Goal: Entertainment & Leisure: Consume media (video, audio)

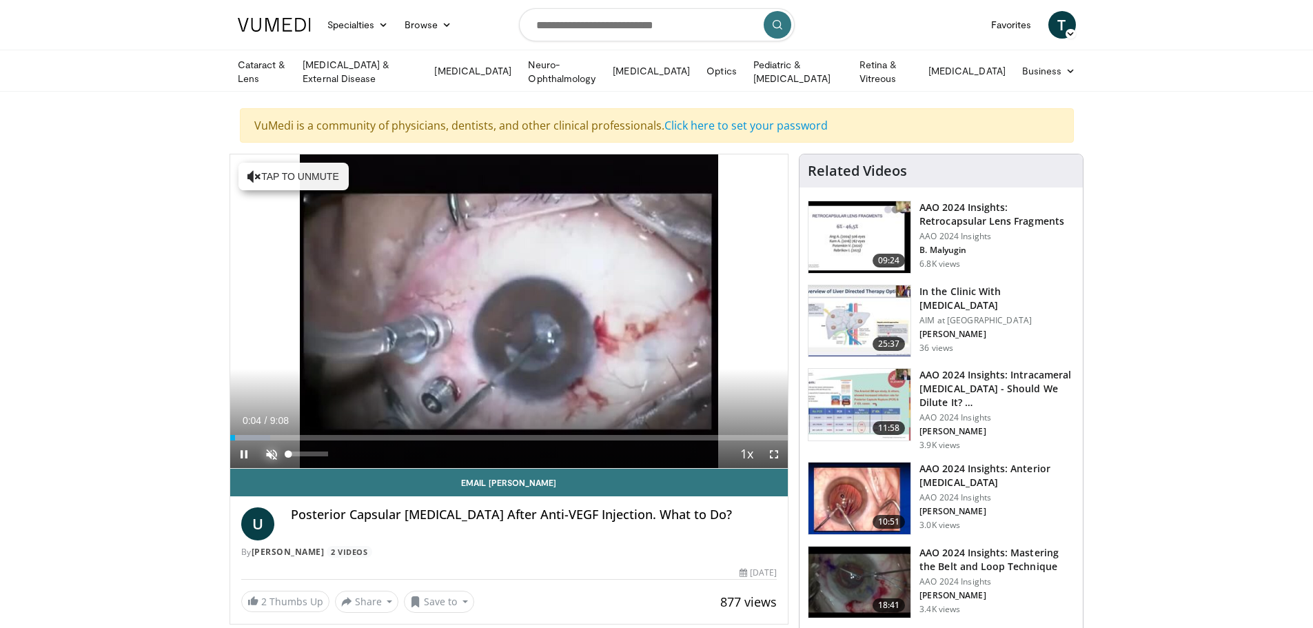
click at [274, 450] on span "Video Player" at bounding box center [272, 455] width 28 height 28
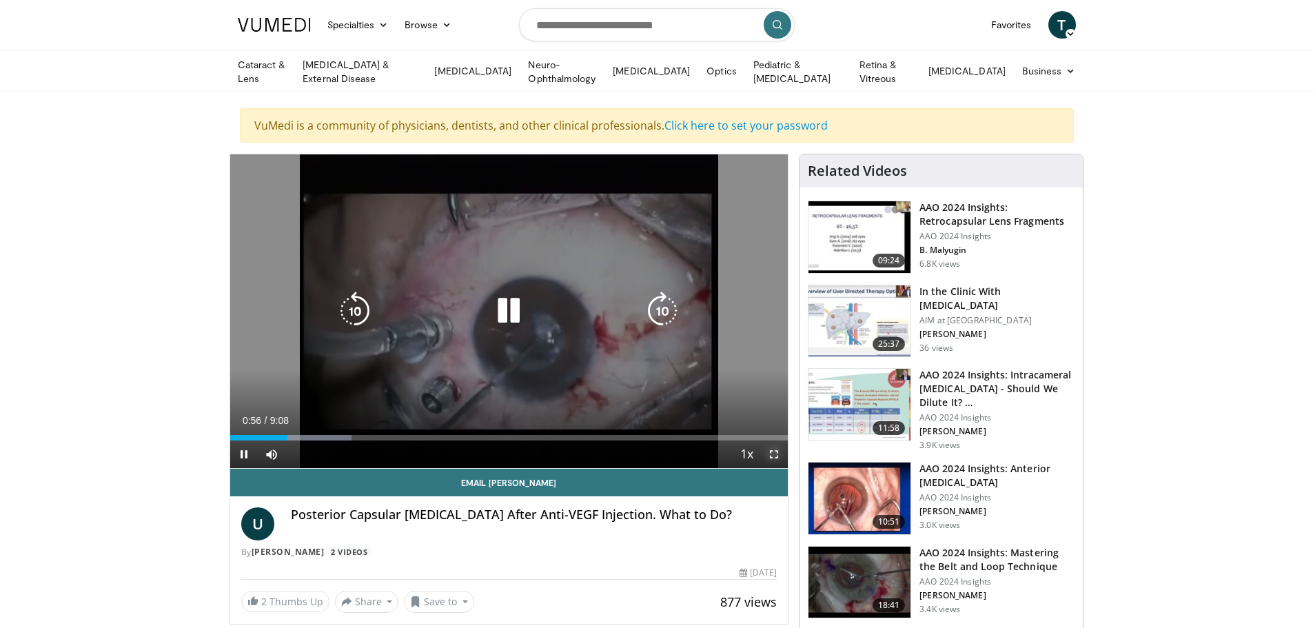
drag, startPoint x: 770, startPoint y: 449, endPoint x: 770, endPoint y: 532, distance: 83.4
click at [770, 449] on span "Video Player" at bounding box center [774, 455] width 28 height 28
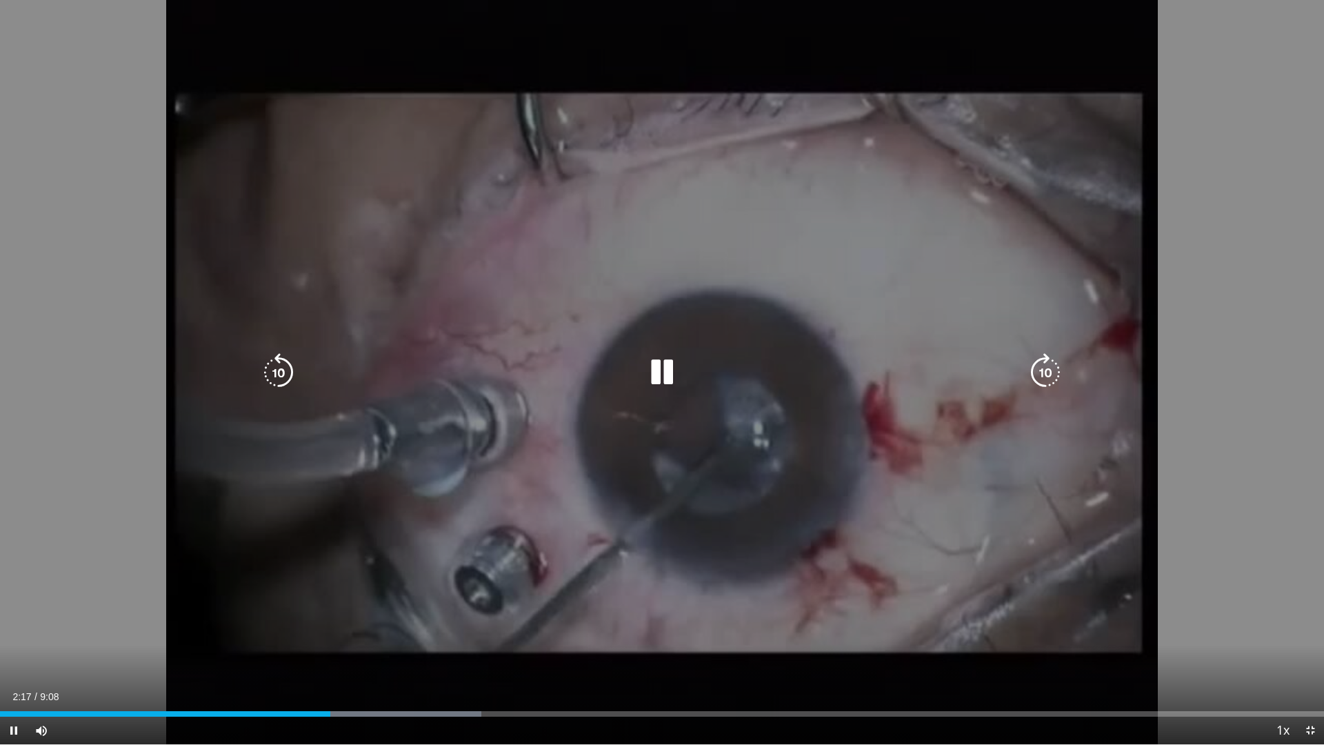
click at [656, 373] on icon "Video Player" at bounding box center [662, 372] width 39 height 39
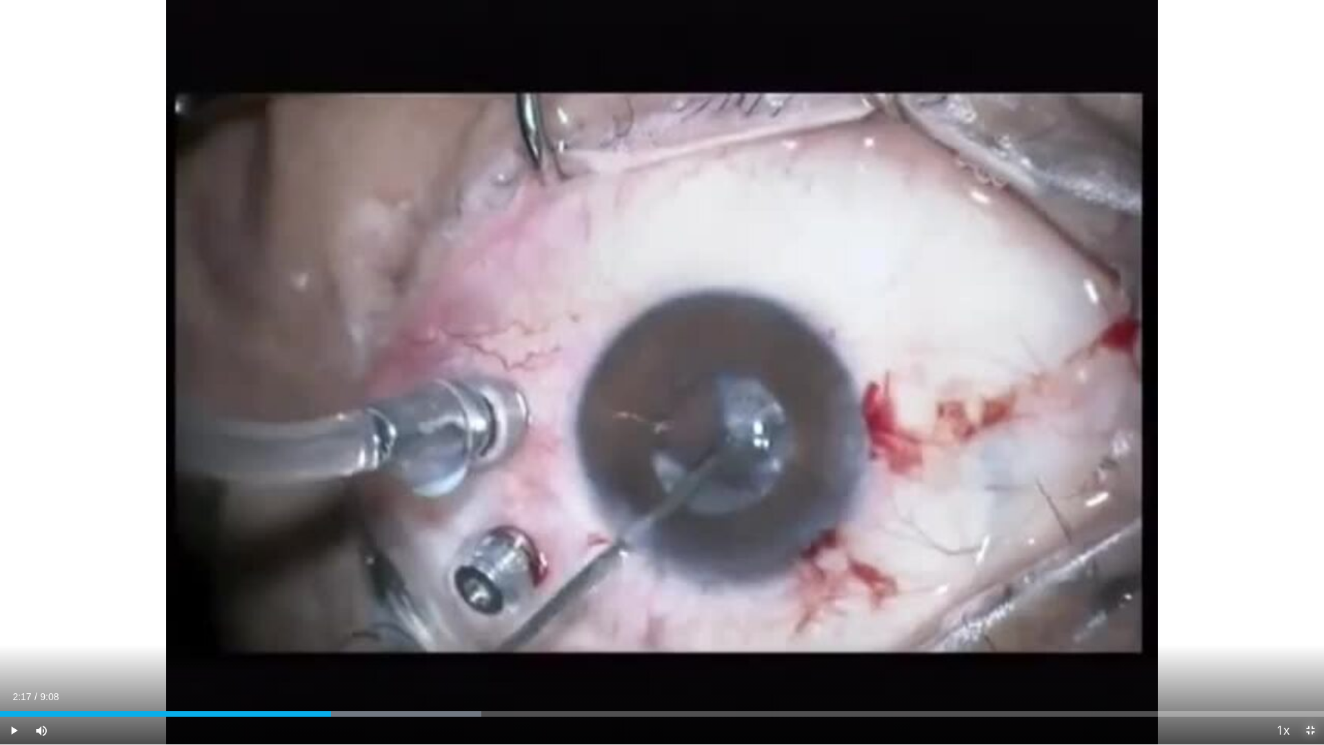
click at [1312, 627] on span "Video Player" at bounding box center [1310, 730] width 28 height 28
